Goal: Transaction & Acquisition: Purchase product/service

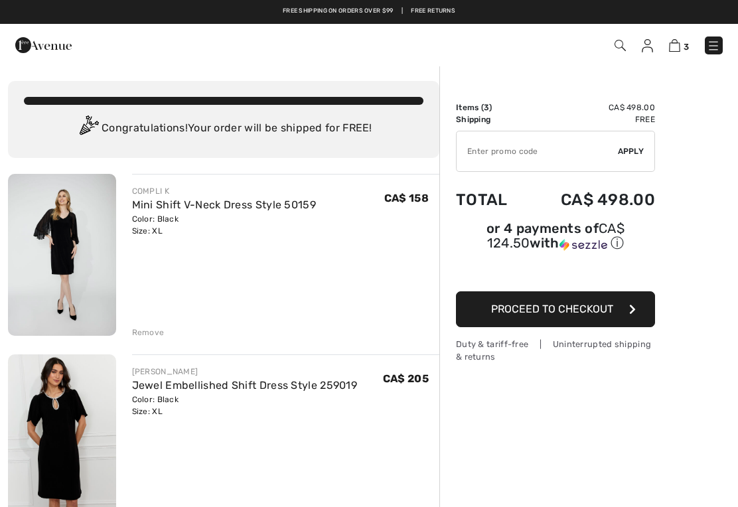
click at [70, 260] on img at bounding box center [62, 255] width 108 height 162
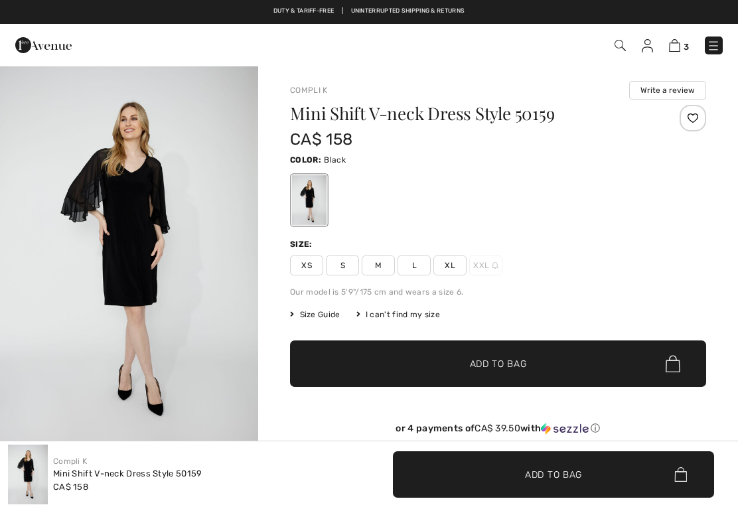
checkbox input "true"
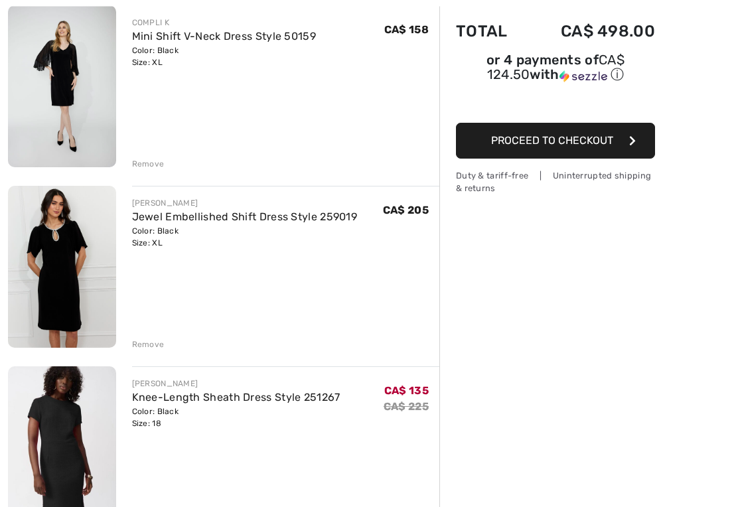
scroll to position [174, 0]
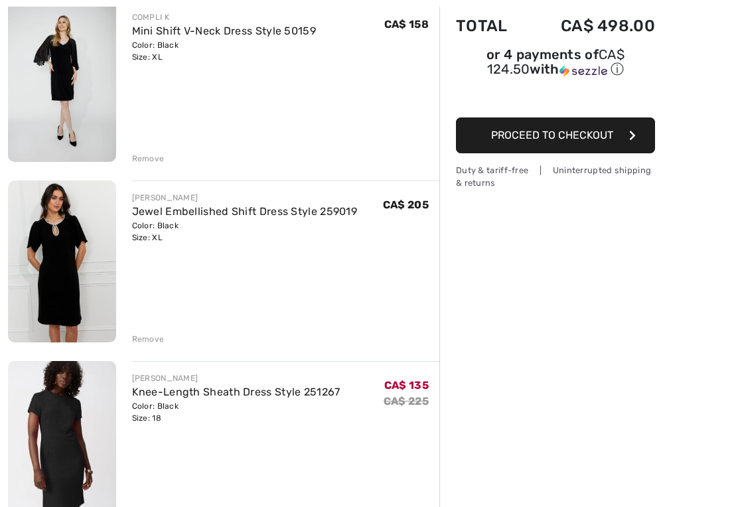
click at [191, 216] on link "Jewel Embellished Shift Dress Style 259019" at bounding box center [245, 211] width 226 height 13
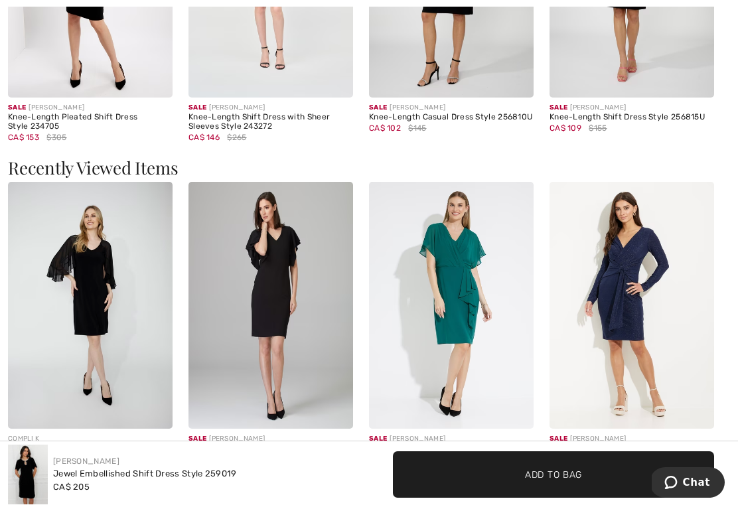
scroll to position [1288, 0]
